Goal: Navigation & Orientation: Find specific page/section

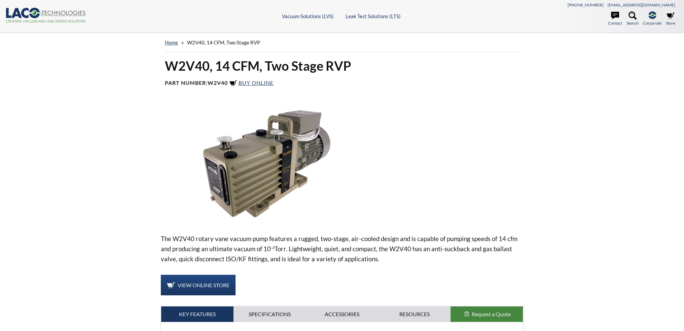
select select "Language Translate Widget"
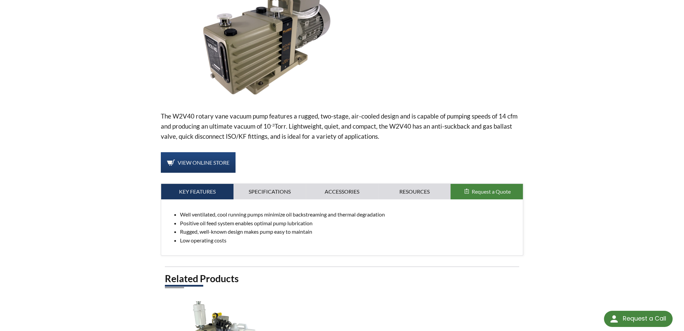
scroll to position [135, 0]
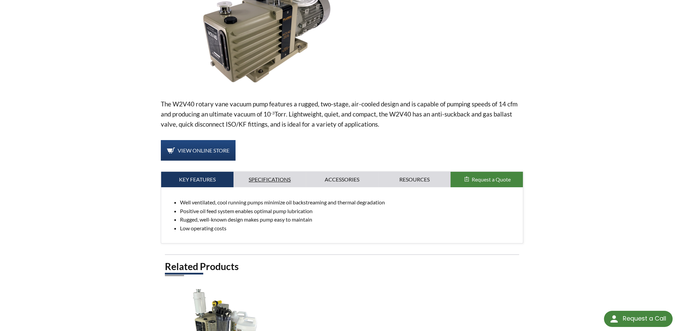
click at [281, 181] on link "Specifications" at bounding box center [269, 179] width 72 height 15
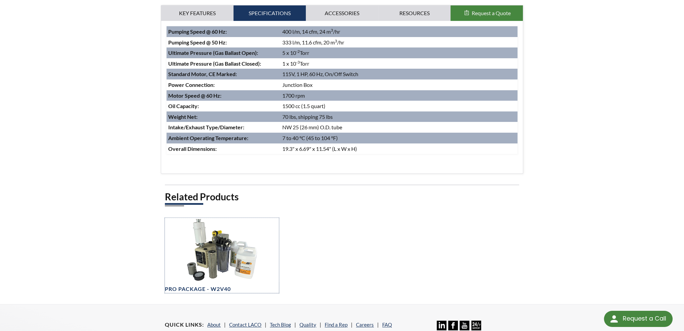
scroll to position [303, 0]
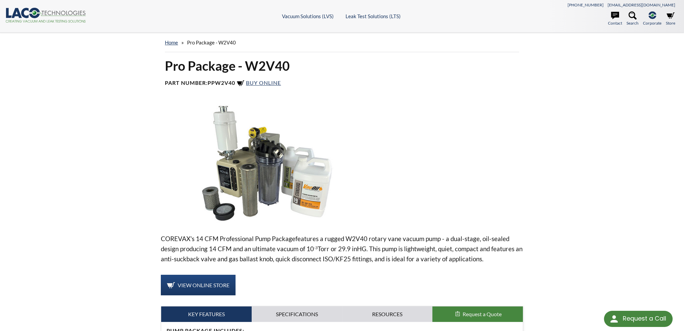
click at [83, 124] on div "home » Pro Package - W2V40 Pro Package - W2V40 Part Number: PPW2V40 Buy Online …" at bounding box center [342, 244] width 684 height 423
click at [170, 42] on link "home" at bounding box center [171, 42] width 13 height 6
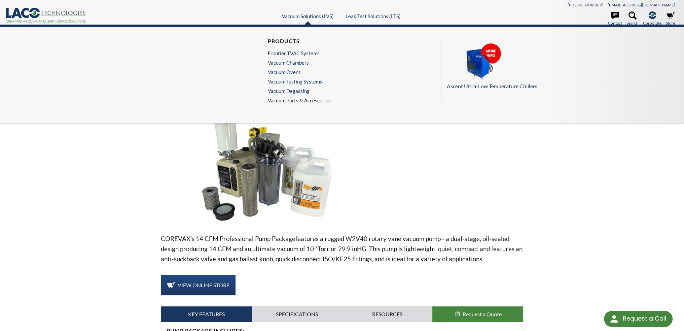
click at [284, 98] on link "Vacuum Parts & Accessories" at bounding box center [299, 100] width 63 height 6
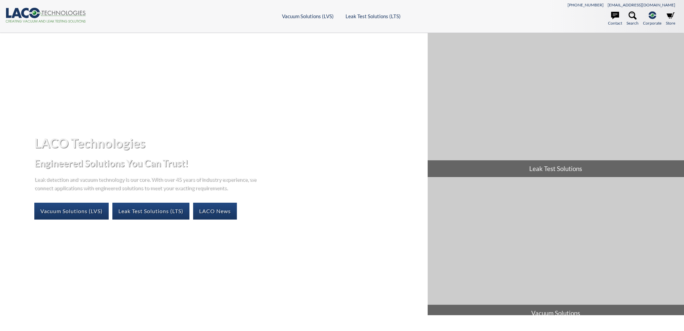
select select "Language Translate Widget"
click at [82, 214] on link "Vacuum Solutions (LVS)" at bounding box center [71, 211] width 74 height 17
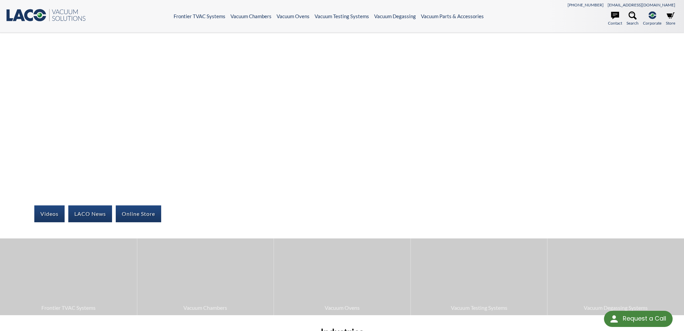
select select "Language Translate Widget"
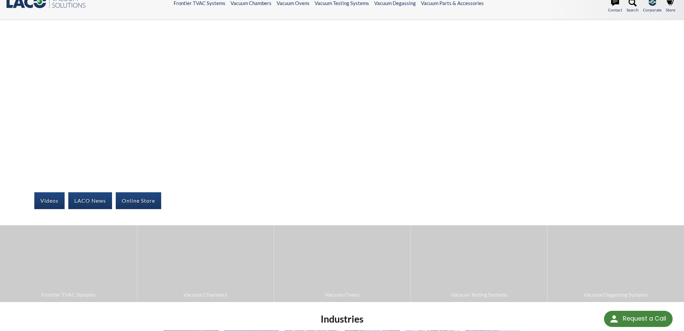
scroll to position [6, 0]
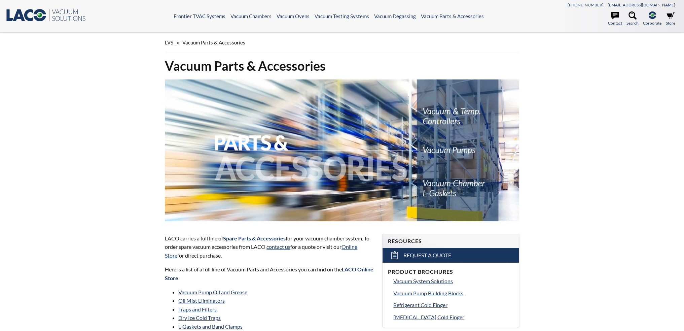
select select "Language Translate Widget"
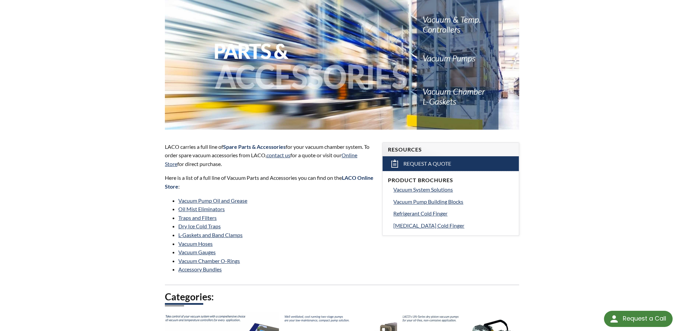
scroll to position [135, 0]
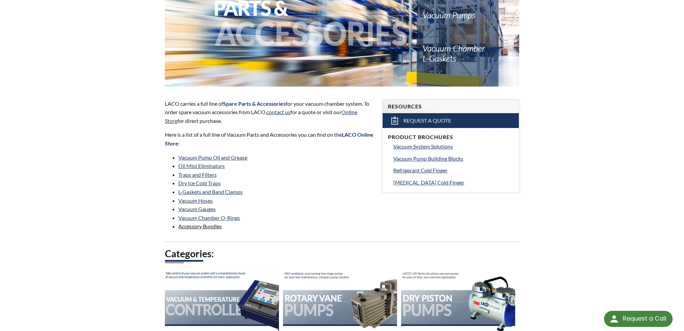
click at [213, 226] on link "Accessory Bundles" at bounding box center [199, 226] width 43 height 6
